Goal: Task Accomplishment & Management: Complete application form

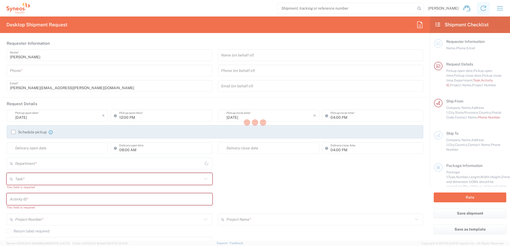
type input "4510"
type input "[US_STATE]"
type input "[GEOGRAPHIC_DATA]"
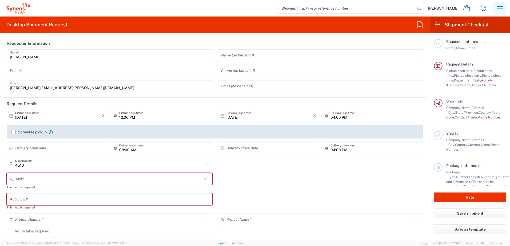
click at [502, 7] on icon "button" at bounding box center [499, 8] width 9 height 9
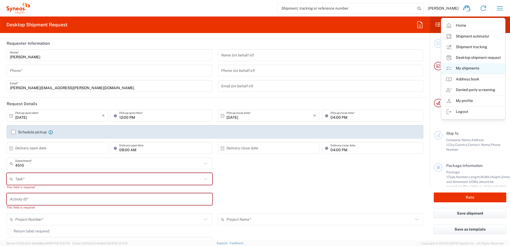
click at [472, 67] on link "My shipments" at bounding box center [472, 68] width 63 height 11
type input "Syneos Health, LLC-[GEOGRAPHIC_DATA] [GEOGRAPHIC_DATA] [GEOGRAPHIC_DATA]"
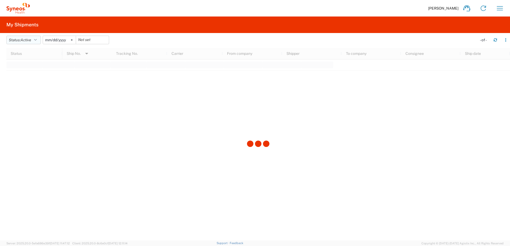
click at [28, 36] on button "Status: Active" at bounding box center [23, 40] width 34 height 9
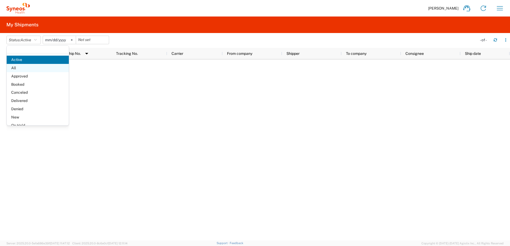
click at [27, 69] on span "All" at bounding box center [38, 68] width 62 height 8
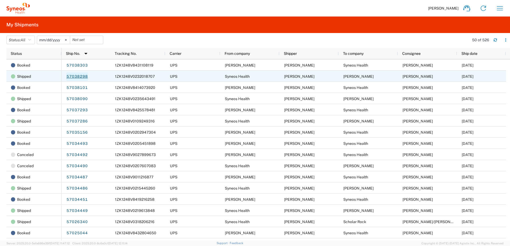
click at [81, 75] on link "57038298" at bounding box center [77, 76] width 22 height 9
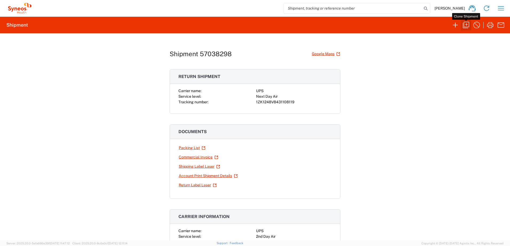
click at [468, 26] on icon "button" at bounding box center [465, 25] width 9 height 9
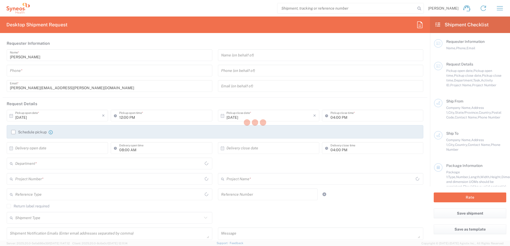
type input "9199867424"
type input "03:00 PM"
type textarea "[PERSON_NAME][EMAIL_ADDRESS][PERSON_NAME][DOMAIN_NAME]"
type input "Syneos Health"
type input "[GEOGRAPHIC_DATA]"
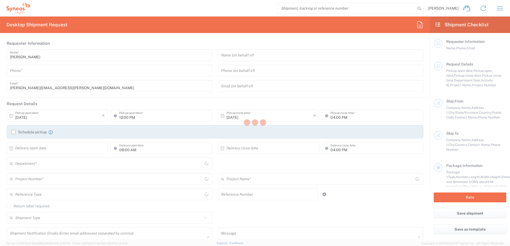
type input "Morrisville"
type input "[US_STATE]"
type input "27560"
type input "[PERSON_NAME]"
type input "9199867424"
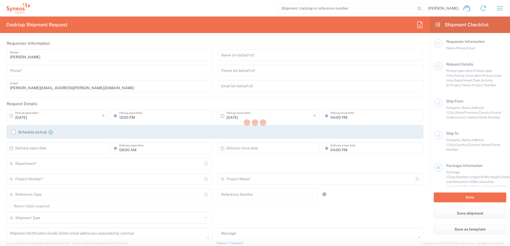
type input "[PERSON_NAME][EMAIL_ADDRESS][PERSON_NAME][DOMAIN_NAME]"
type input "[PERSON_NAME]"
type input "[STREET_ADDRESS]"
type input "[GEOGRAPHIC_DATA]"
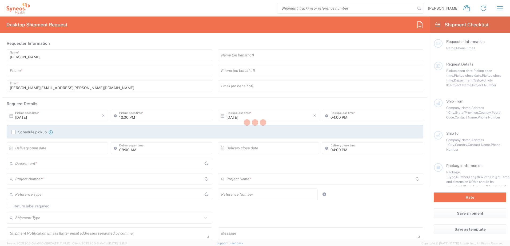
type input "33708"
type input "[PERSON_NAME]"
type input "[PHONE_NUMBER]"
type input "[EMAIL_ADDRESS][DOMAIN_NAME]"
type input "Residential/Home"
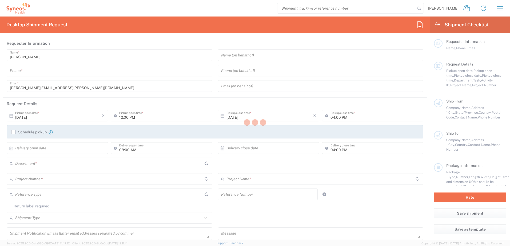
type input "Sender/Shipper"
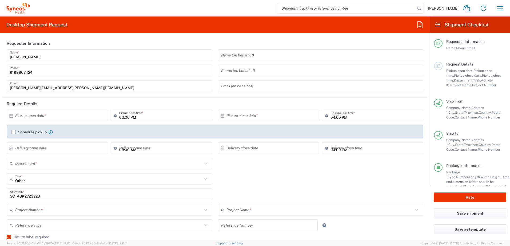
type input "[US_STATE]"
type input "Your Packaging"
type input "4520 DEPARTMENTAL EXPENSE"
type input "Next Day Air"
type input "4510"
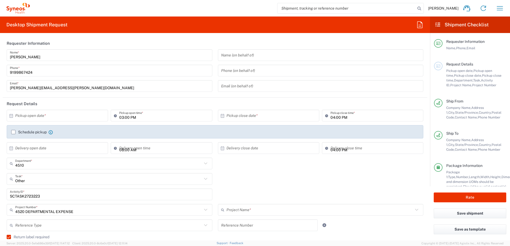
type input "4520 DEPARTMENTAL EXPENSE"
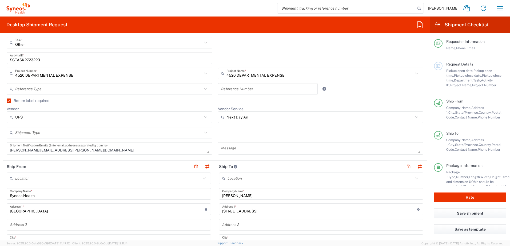
scroll to position [213, 0]
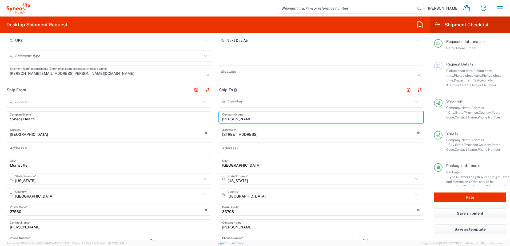
drag, startPoint x: 260, startPoint y: 121, endPoint x: 213, endPoint y: 110, distance: 48.5
click at [215, 110] on main "Location [PERSON_NAME] LLC-[GEOGRAPHIC_DATA] [GEOGRAPHIC_DATA] [GEOGRAPHIC_DATA…" at bounding box center [321, 208] width 212 height 224
paste input "[PERSON_NAME]"
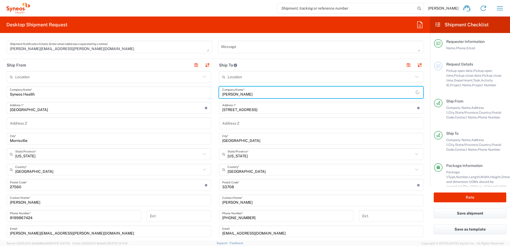
scroll to position [293, 0]
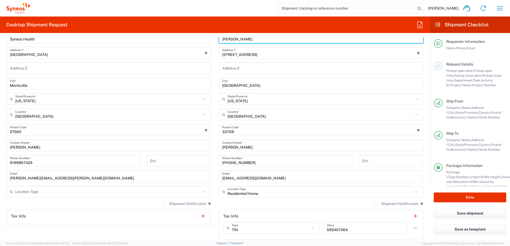
type input "[PERSON_NAME]"
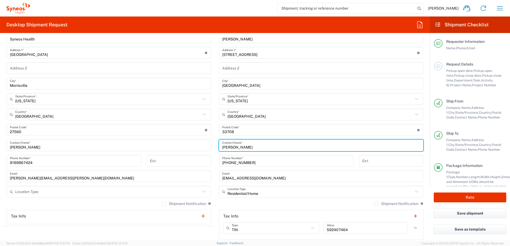
drag, startPoint x: 249, startPoint y: 148, endPoint x: 212, endPoint y: 147, distance: 36.5
click at [212, 147] on div "Ship From Location [PERSON_NAME] LLC-[GEOGRAPHIC_DATA] [GEOGRAPHIC_DATA] [GEOGR…" at bounding box center [215, 123] width 424 height 238
paste input "[PERSON_NAME]"
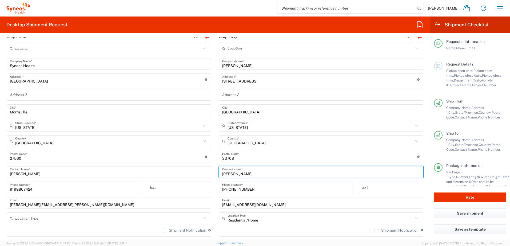
type input "[PERSON_NAME]"
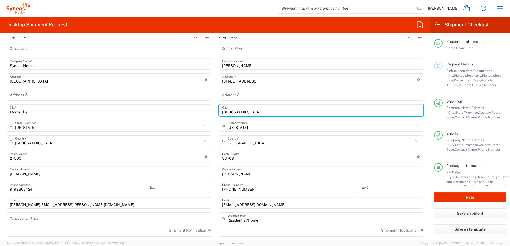
drag, startPoint x: 252, startPoint y: 113, endPoint x: 198, endPoint y: 107, distance: 55.2
click at [198, 107] on div "Ship From Location [PERSON_NAME] LLC-[GEOGRAPHIC_DATA] [GEOGRAPHIC_DATA] [GEOGR…" at bounding box center [215, 150] width 424 height 238
type input "[PERSON_NAME]"
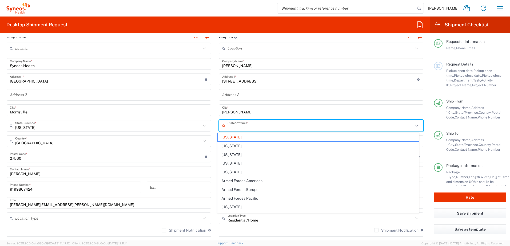
click at [251, 130] on input "text" at bounding box center [320, 125] width 186 height 9
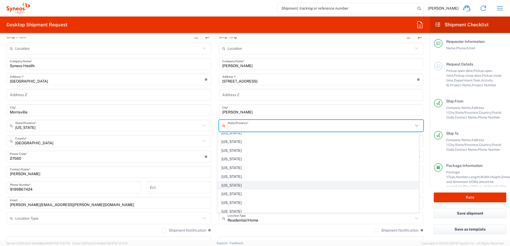
click at [238, 184] on span "[US_STATE]" at bounding box center [317, 186] width 201 height 8
type input "[US_STATE]"
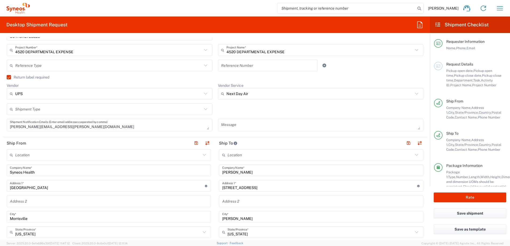
scroll to position [0, 0]
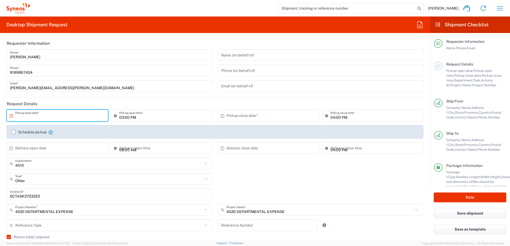
click at [50, 114] on input "text" at bounding box center [58, 115] width 87 height 9
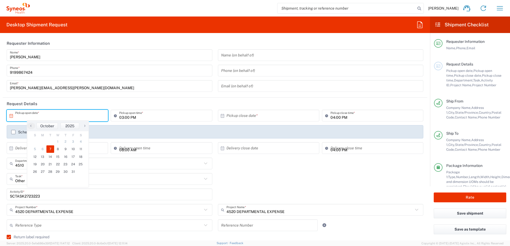
click at [50, 149] on span "7" at bounding box center [50, 149] width 8 height 7
type input "[DATE]"
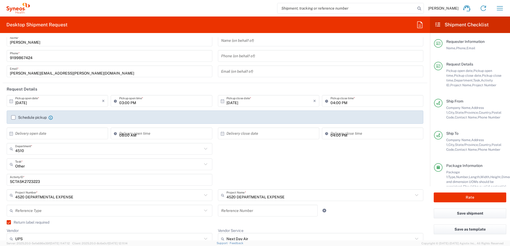
scroll to position [27, 0]
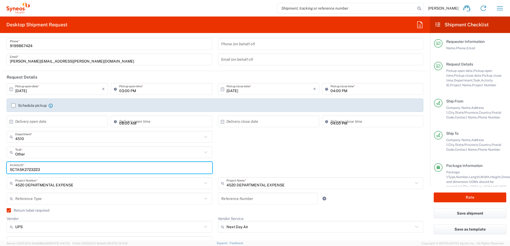
drag, startPoint x: 48, startPoint y: 169, endPoint x: -5, endPoint y: 166, distance: 52.8
click at [0, 166] on html "[PERSON_NAME] Home Shipment estimator Shipment tracking Desktop shipment reques…" at bounding box center [255, 123] width 510 height 246
paste input "INC2664816"
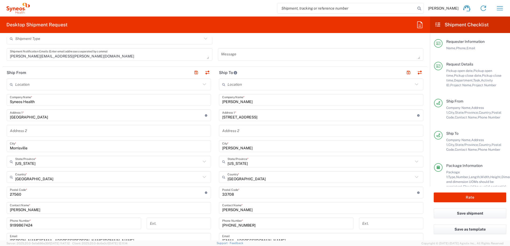
scroll to position [240, 0]
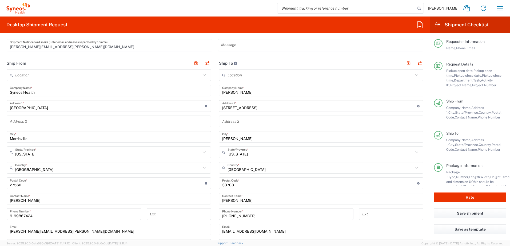
type input "INC2664816"
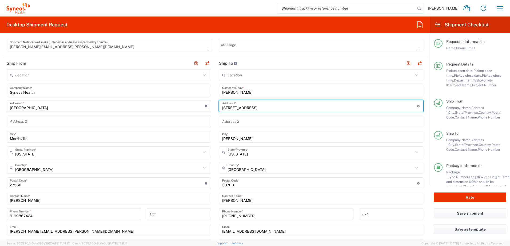
drag, startPoint x: 253, startPoint y: 108, endPoint x: 210, endPoint y: 102, distance: 43.7
click at [210, 102] on div "Ship From Location [PERSON_NAME] LLC-[GEOGRAPHIC_DATA] [GEOGRAPHIC_DATA] [GEOGR…" at bounding box center [215, 176] width 424 height 238
paste input "[STREET_ADDRESS]"
type input "[STREET_ADDRESS]"
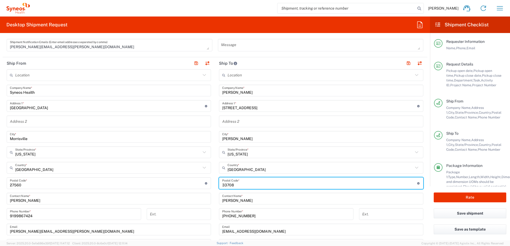
drag, startPoint x: 239, startPoint y: 186, endPoint x: 226, endPoint y: 182, distance: 13.7
click at [206, 184] on div "Ship From Location [PERSON_NAME] LLC-[GEOGRAPHIC_DATA] [GEOGRAPHIC_DATA] [GEOGR…" at bounding box center [215, 176] width 424 height 238
paste input "27527"
type input "27527"
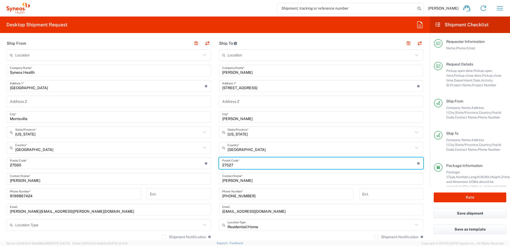
scroll to position [267, 0]
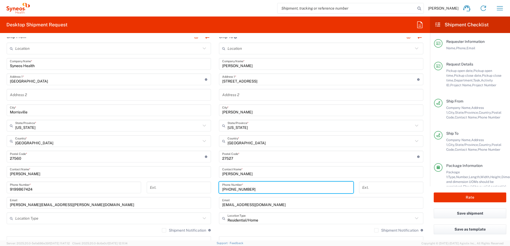
drag, startPoint x: 248, startPoint y: 191, endPoint x: 201, endPoint y: 189, distance: 46.7
click at [201, 189] on div "Ship From Location [PERSON_NAME] LLC-[GEOGRAPHIC_DATA] [GEOGRAPHIC_DATA] [GEOGR…" at bounding box center [215, 150] width 424 height 238
paste input "9197605861"
type input "9197605861"
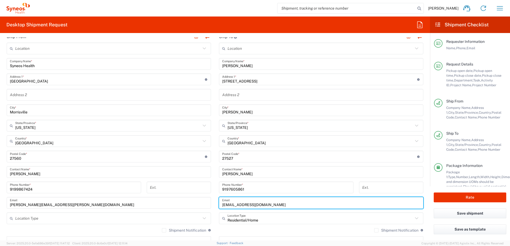
drag, startPoint x: 261, startPoint y: 206, endPoint x: 216, endPoint y: 206, distance: 45.6
click at [216, 206] on main "Location [PERSON_NAME] LLC-[GEOGRAPHIC_DATA] [GEOGRAPHIC_DATA] [GEOGRAPHIC_DATA…" at bounding box center [321, 155] width 212 height 224
paste input "[PERSON_NAME].kraus12"
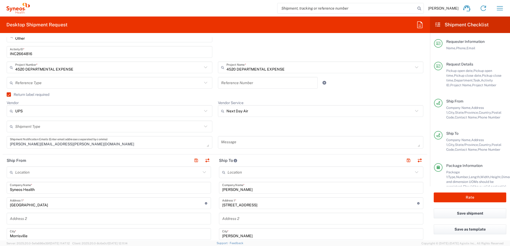
scroll to position [133, 0]
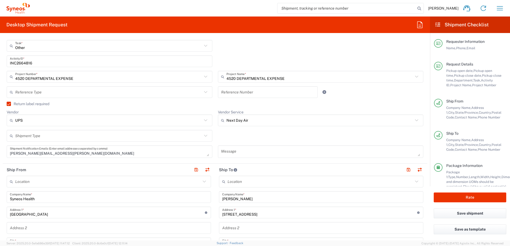
type input "[PERSON_NAME][EMAIL_ADDRESS][DOMAIN_NAME]"
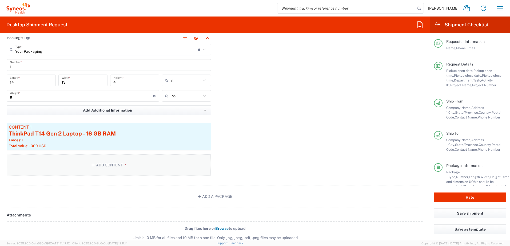
scroll to position [533, 0]
click at [106, 140] on div "Pieces: 1" at bounding box center [109, 139] width 200 height 5
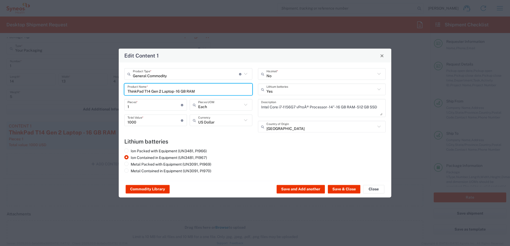
drag, startPoint x: 217, startPoint y: 92, endPoint x: 112, endPoint y: 89, distance: 105.9
click at [112, 89] on div "Edit Content 1 General Commodity Product Type * Document: Paper document genera…" at bounding box center [255, 123] width 510 height 246
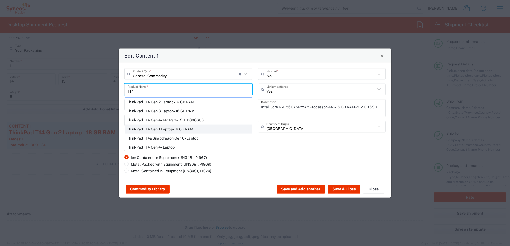
click at [156, 129] on div "ThinkPad T14 Gen 1 Laptop -16 GB RAM" at bounding box center [188, 129] width 127 height 9
type input "ThinkPad T14 Gen 1 Laptop -16 GB RAM"
type textarea "Intel Core i5-10210U- 14"- 512 GB SSD"
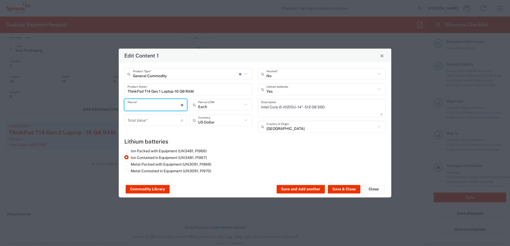
click at [141, 107] on input "number" at bounding box center [153, 104] width 53 height 9
type input "1"
click at [142, 114] on div "1 Pieces * Number of pieces inside all the packages" at bounding box center [155, 106] width 65 height 15
click at [142, 119] on input "number" at bounding box center [153, 120] width 53 height 9
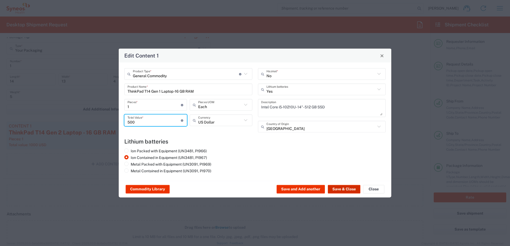
type input "500"
click at [342, 189] on button "Save & Close" at bounding box center [344, 189] width 33 height 9
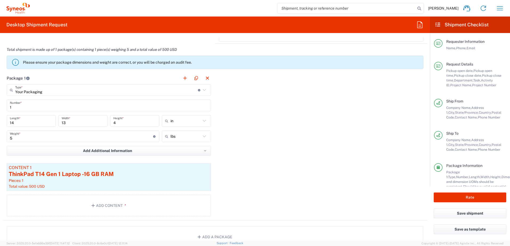
scroll to position [480, 0]
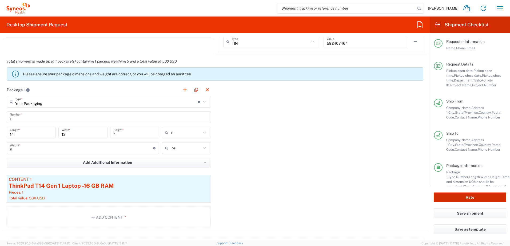
click at [466, 196] on button "Rate" at bounding box center [469, 198] width 72 height 10
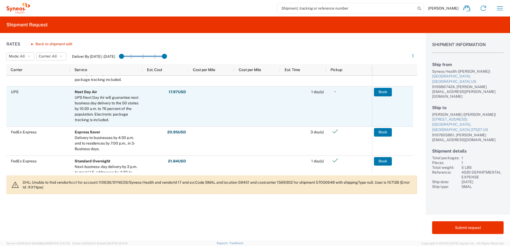
scroll to position [180, 0]
click at [383, 94] on button "Book" at bounding box center [383, 92] width 18 height 9
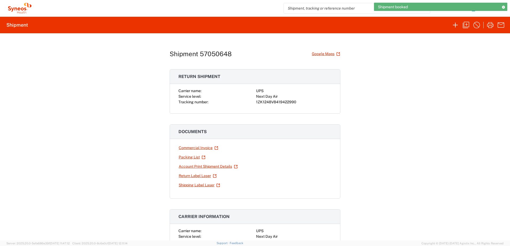
click at [275, 103] on div "1ZK1248V8419422990" at bounding box center [293, 102] width 75 height 6
copy div "1ZK1248V8419422990"
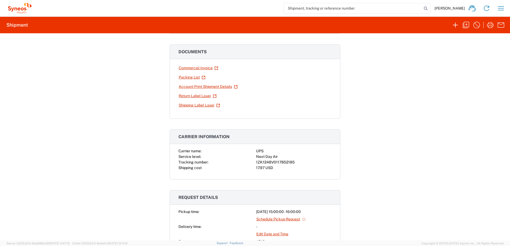
click at [271, 162] on div "1ZK1248V0117852185" at bounding box center [293, 163] width 75 height 6
copy div "1ZK1248V0117852185"
